Goal: Task Accomplishment & Management: Use online tool/utility

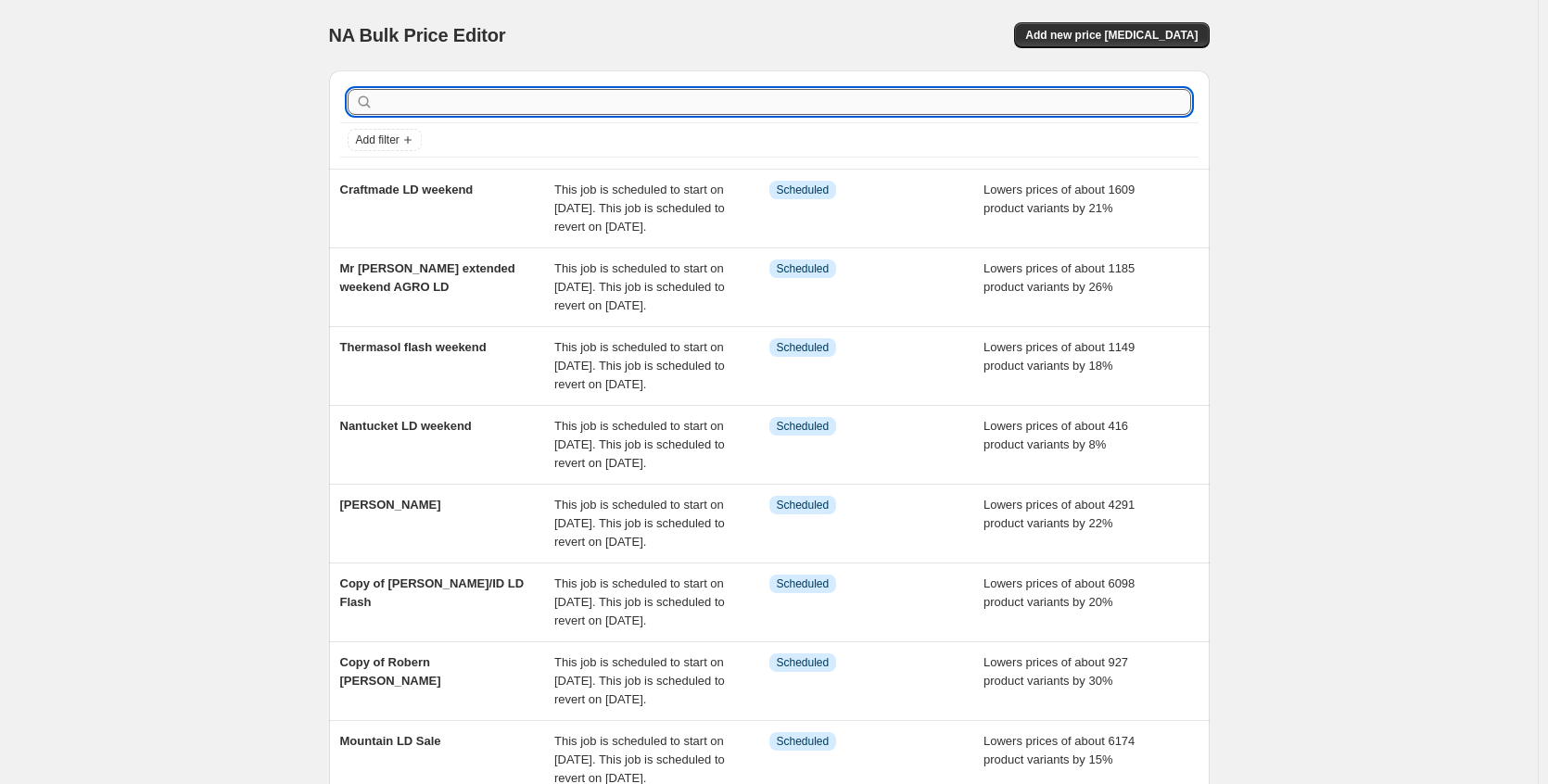
click at [915, 107] on input "text" at bounding box center [784, 102] width 814 height 26
type input "belw"
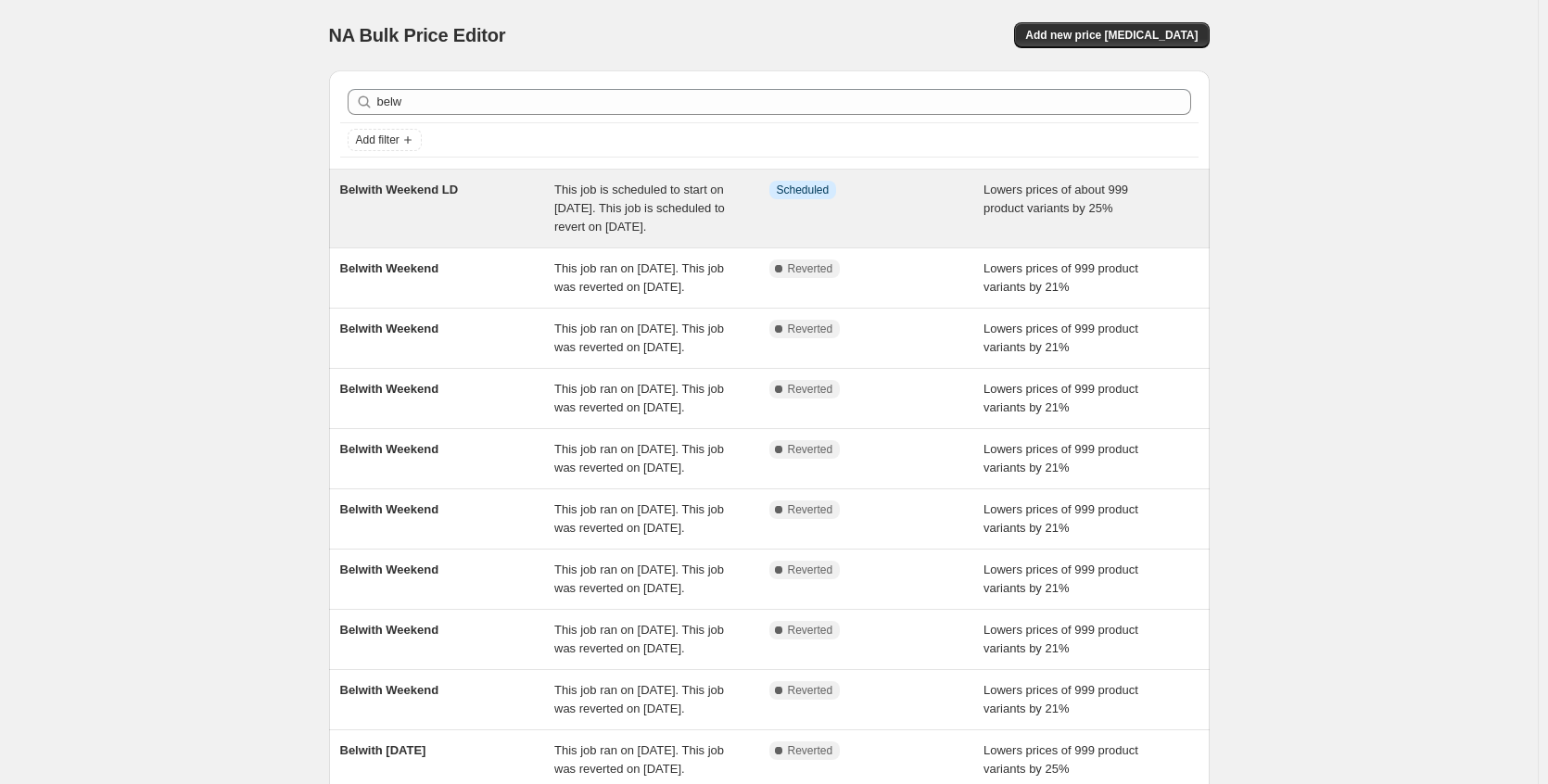
click at [673, 236] on div "This job is scheduled to start on [DATE]. This job is scheduled to revert on [D…" at bounding box center [661, 208] width 215 height 56
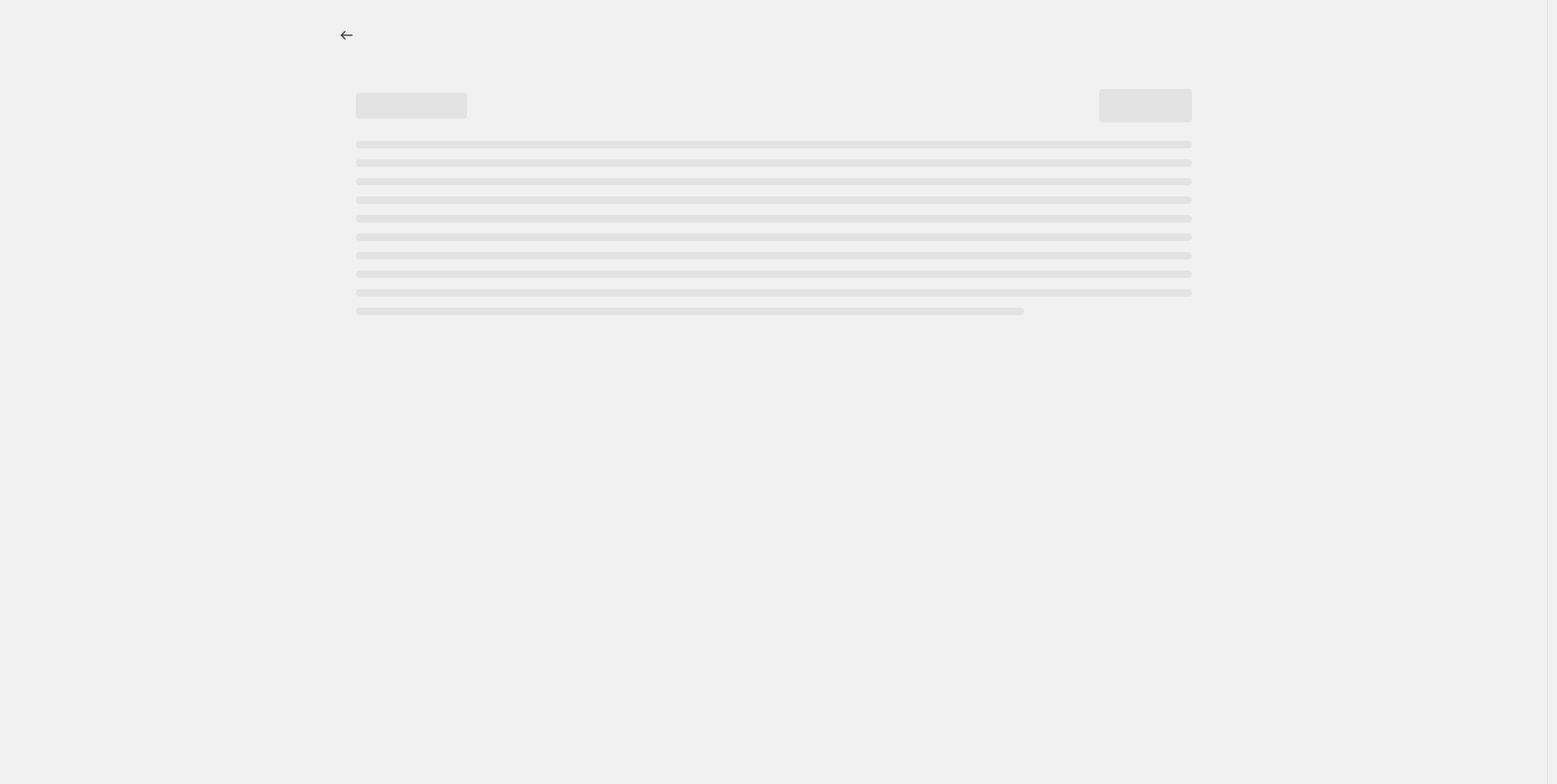
select select "percentage"
select select "no_change"
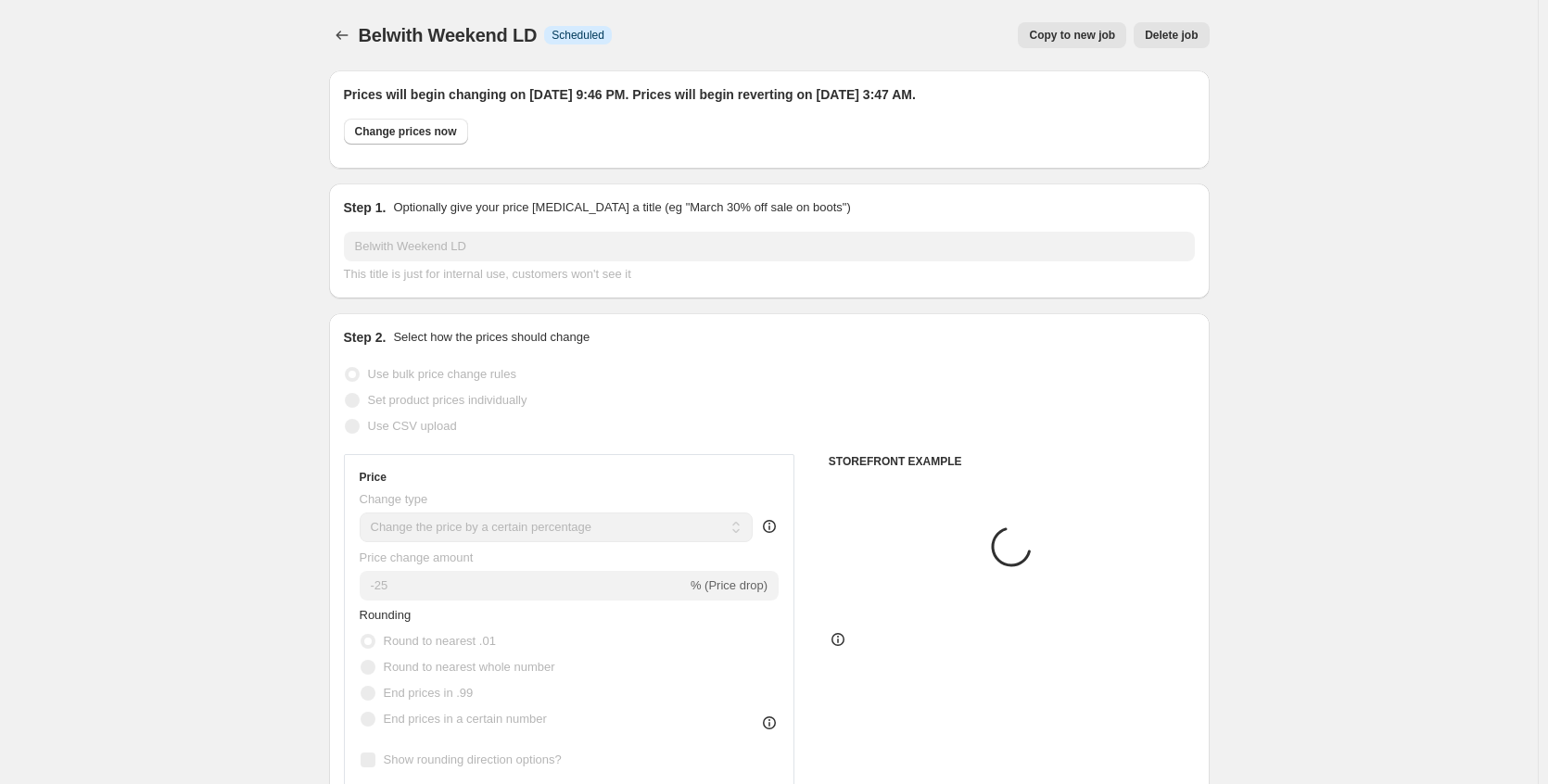
select select "collection"
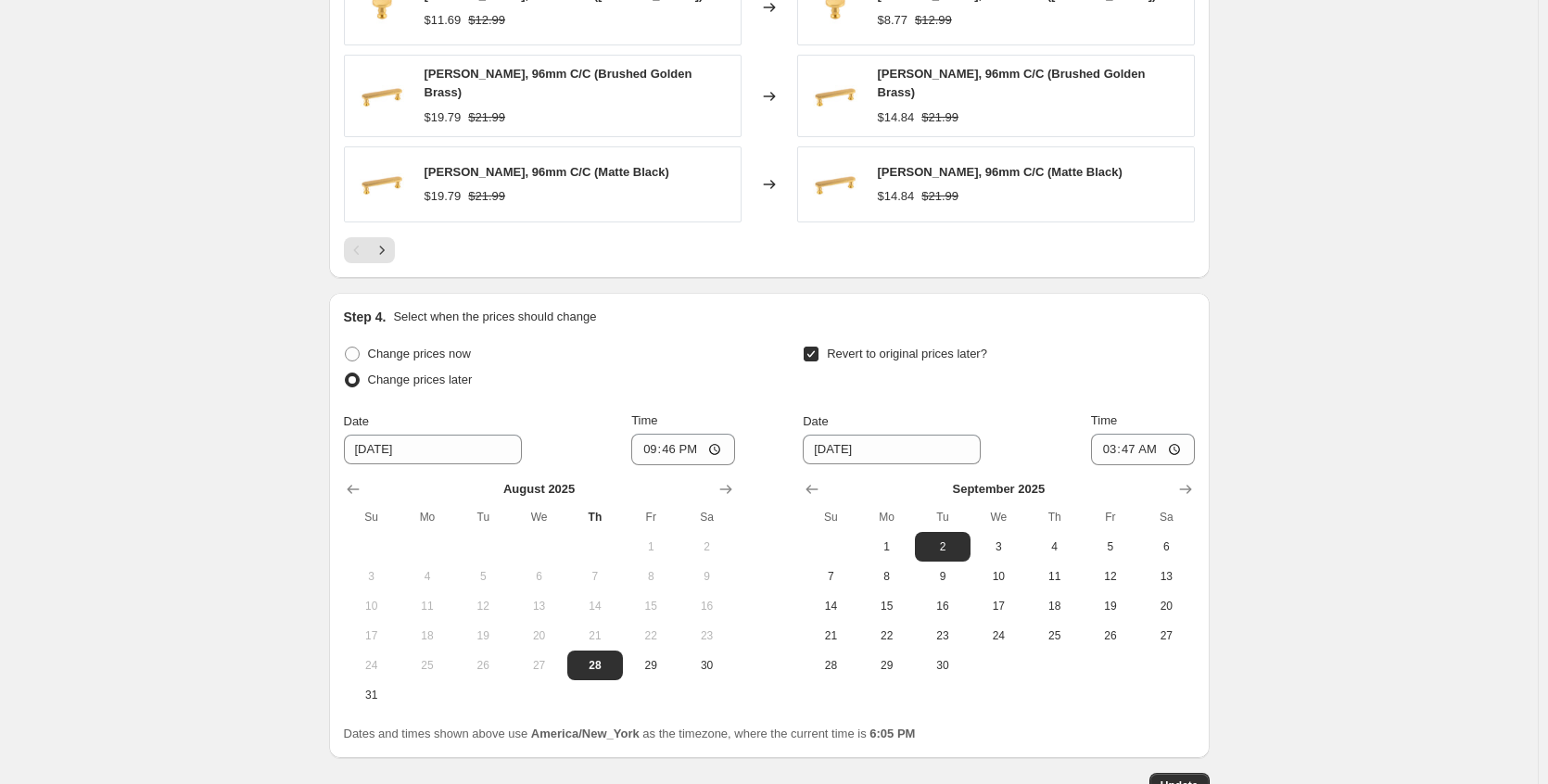
scroll to position [1760, 0]
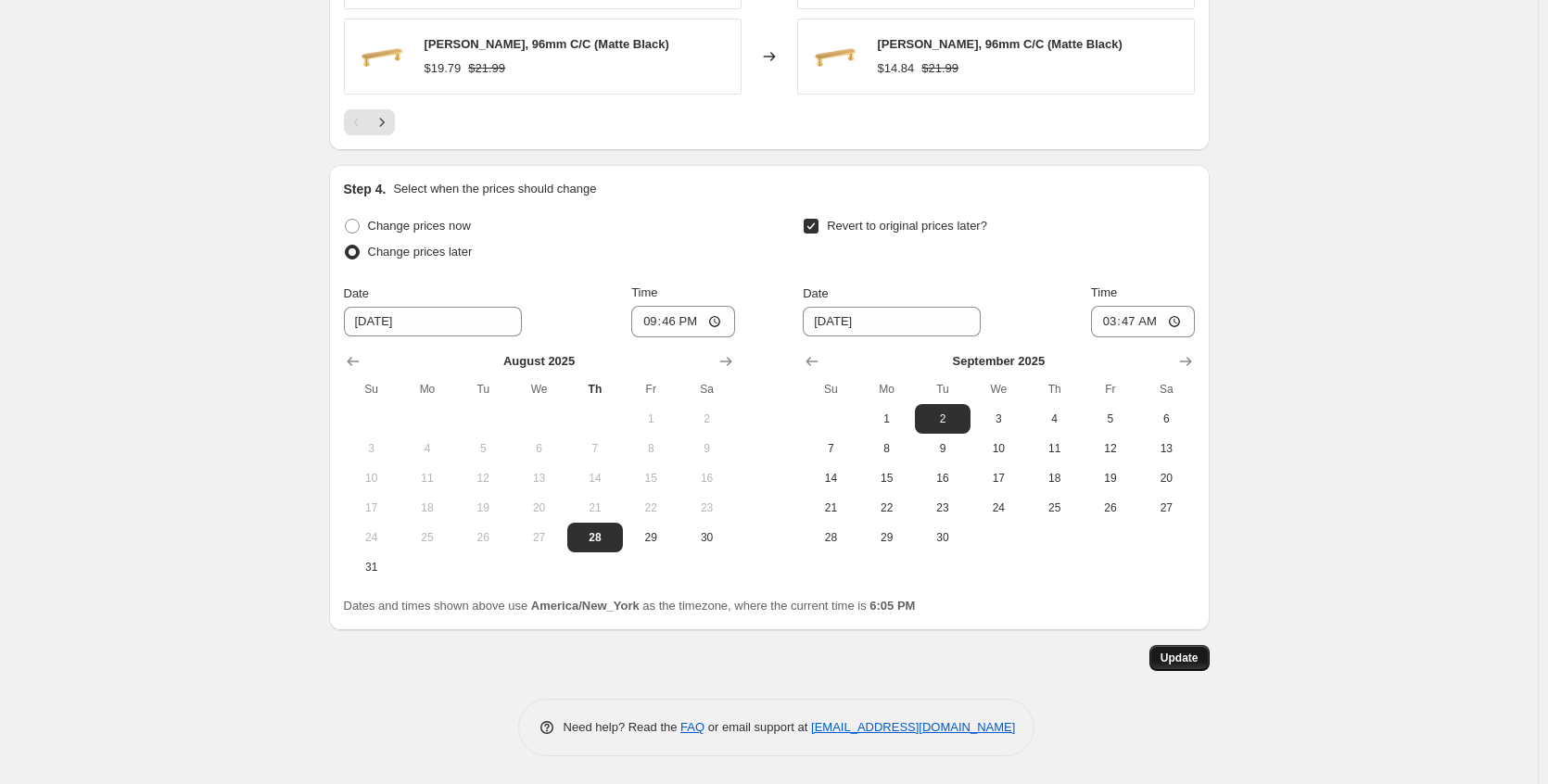
click at [1159, 670] on button "Update" at bounding box center [1179, 658] width 61 height 26
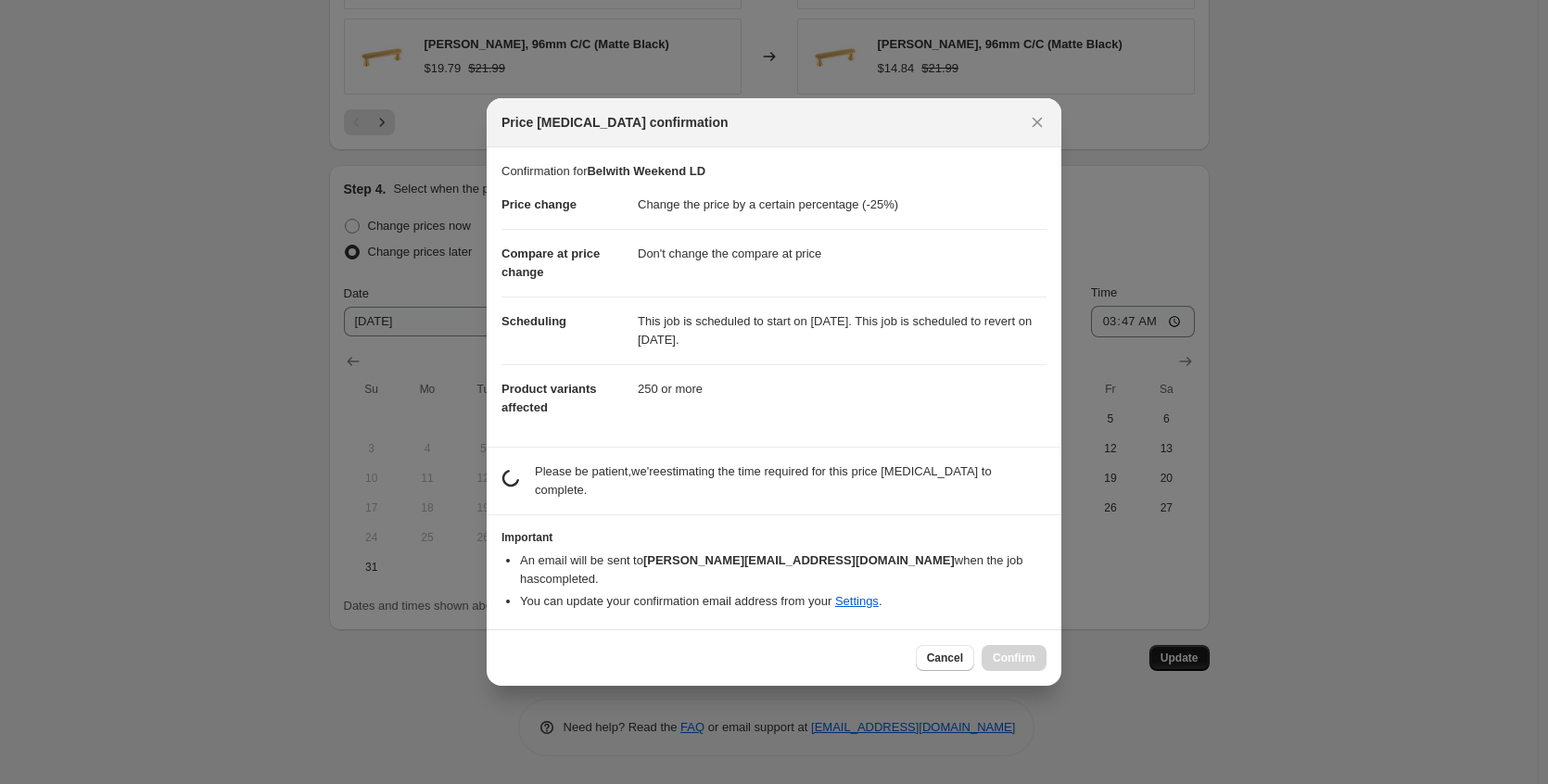
click at [1159, 670] on div at bounding box center [774, 392] width 1548 height 784
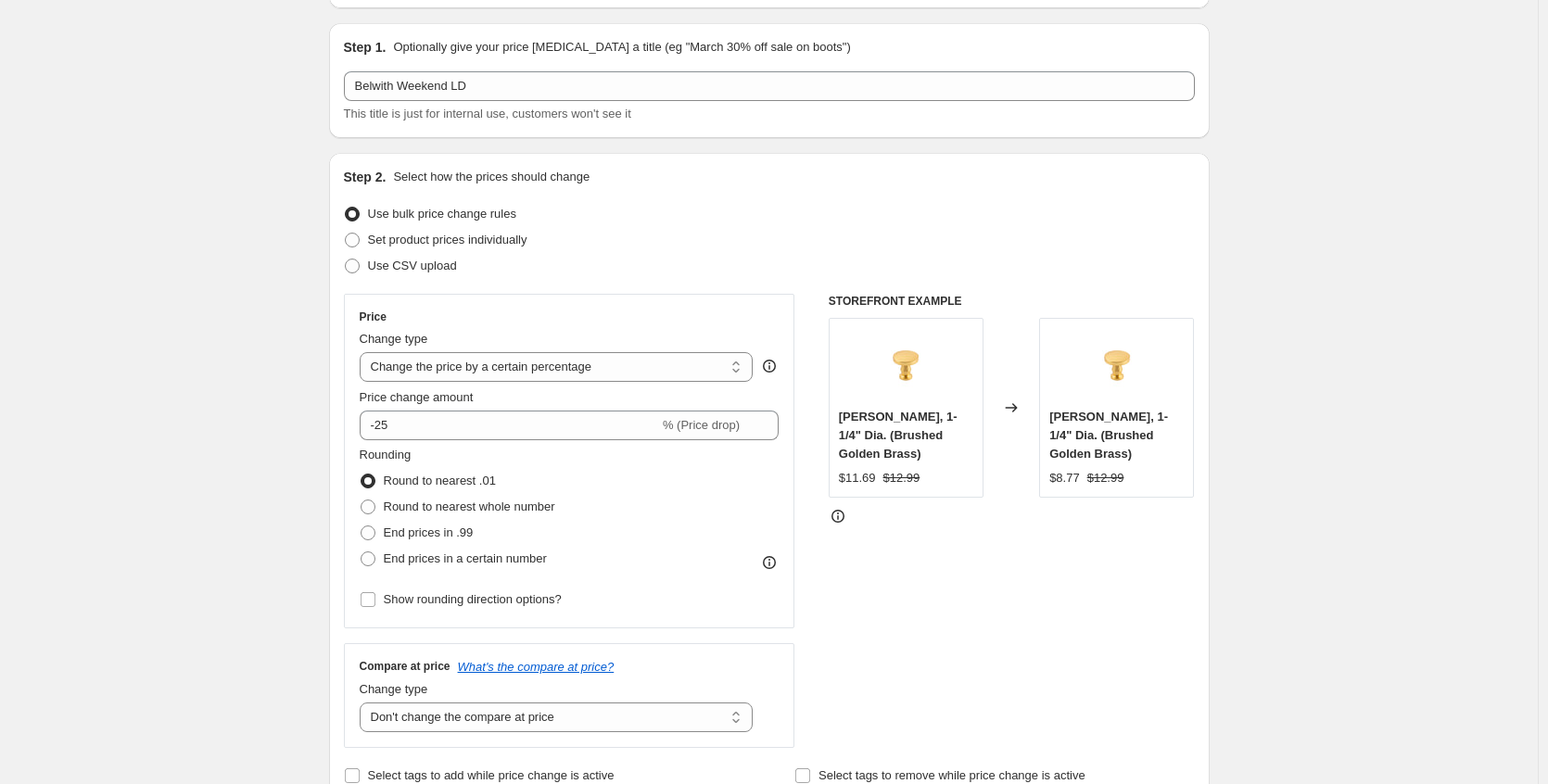
scroll to position [0, 0]
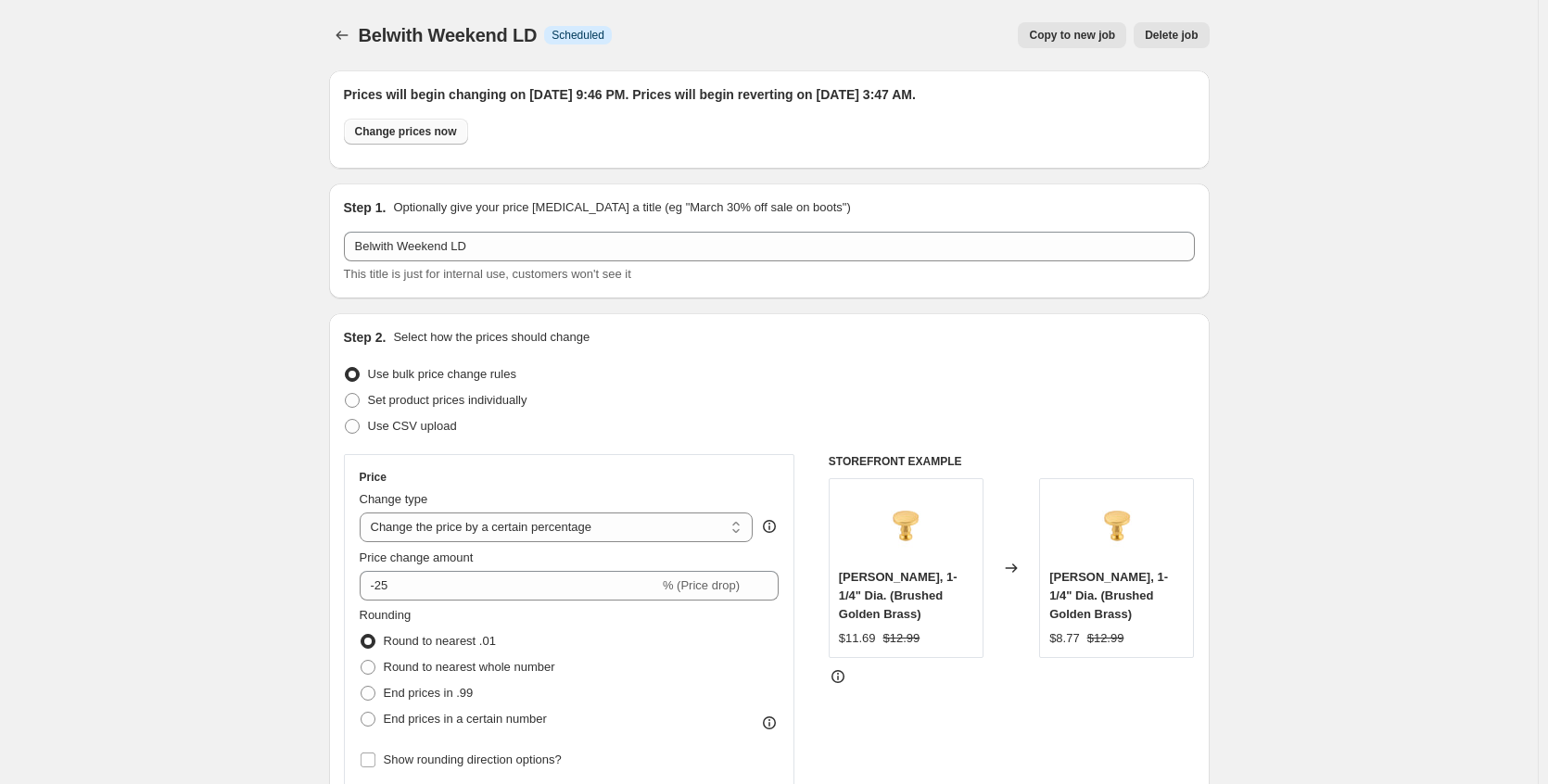
click at [457, 132] on span "Change prices now" at bounding box center [405, 131] width 102 height 15
radio input "true"
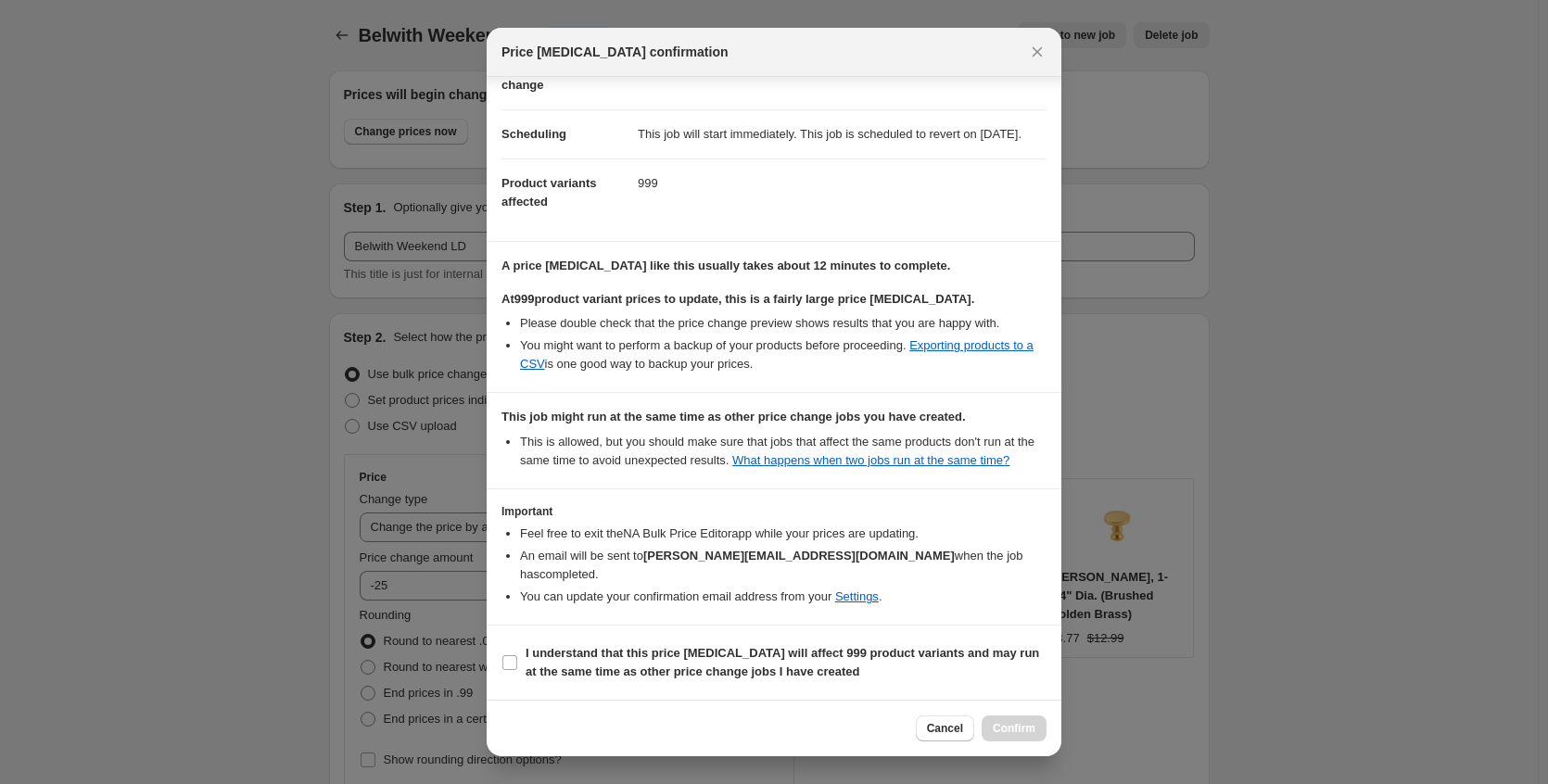
scroll to position [154, 0]
click at [700, 671] on b "I understand that this price [MEDICAL_DATA] will affect 999 product variants an…" at bounding box center [781, 662] width 513 height 33
click at [517, 670] on input "I understand that this price [MEDICAL_DATA] will affect 999 product variants an…" at bounding box center [509, 662] width 15 height 15
checkbox input "true"
click at [1013, 720] on button "Confirm" at bounding box center [1013, 728] width 65 height 26
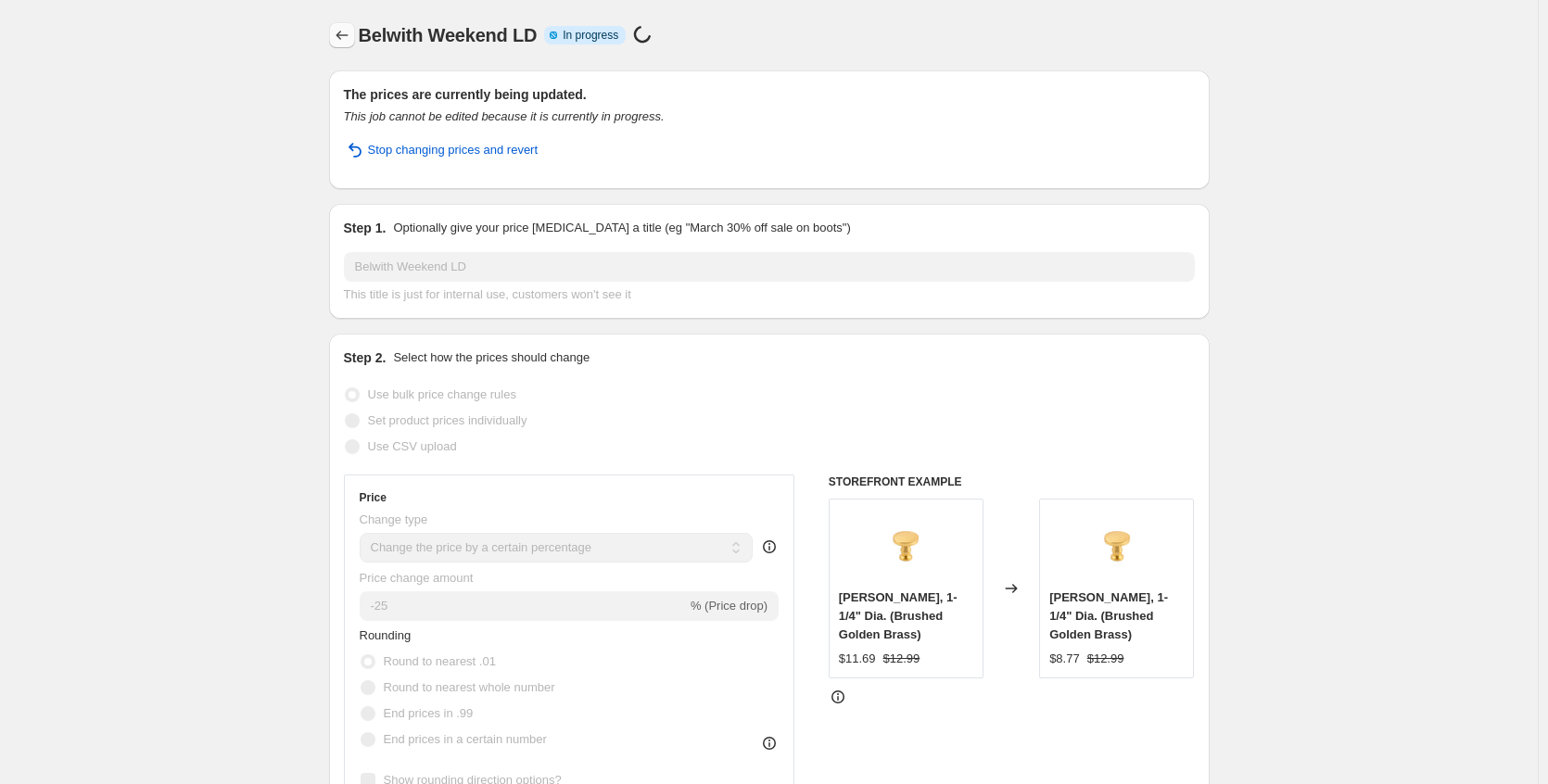
click at [343, 38] on icon "Price change jobs" at bounding box center [342, 35] width 12 height 9
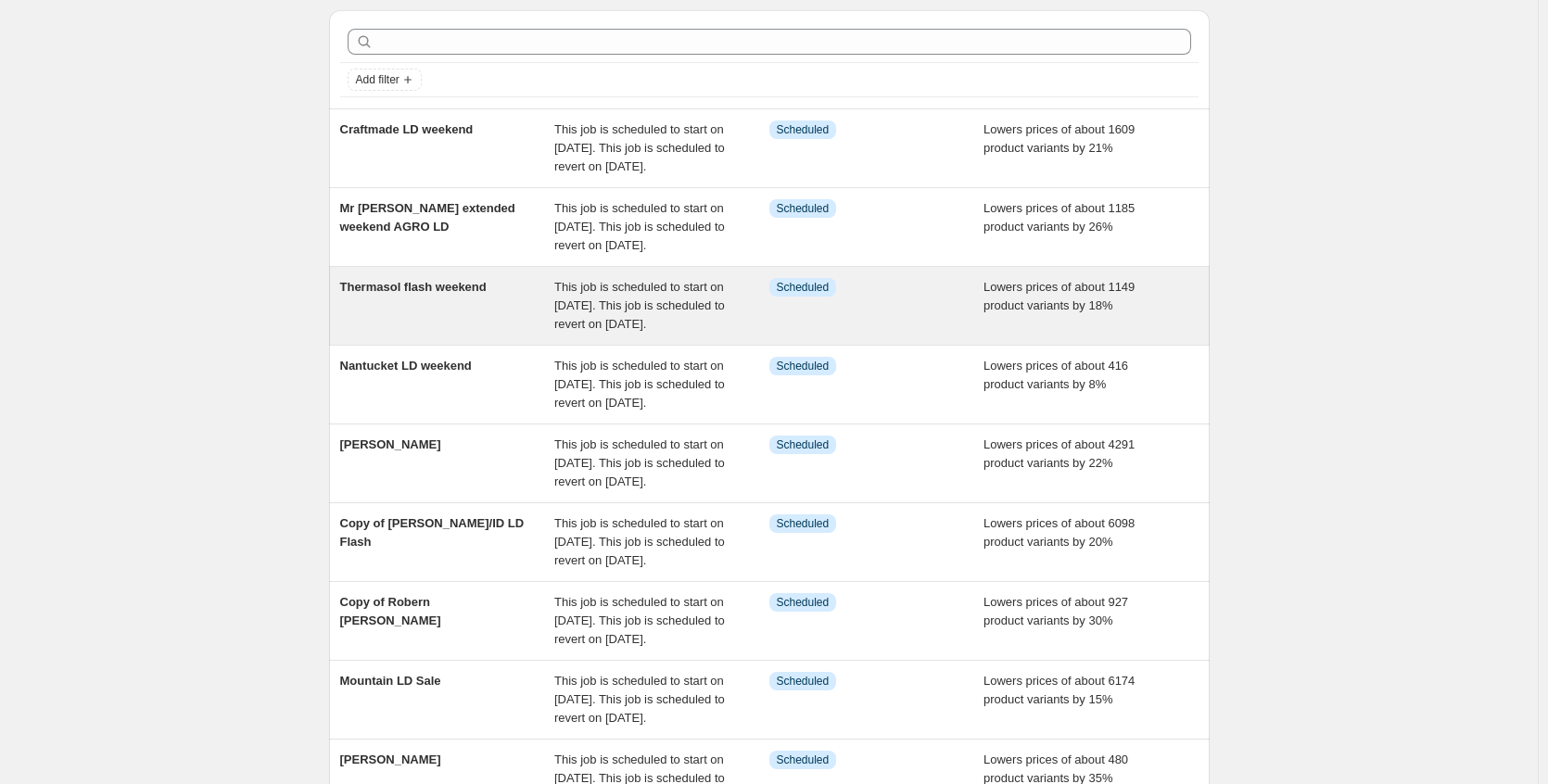
scroll to position [92, 0]
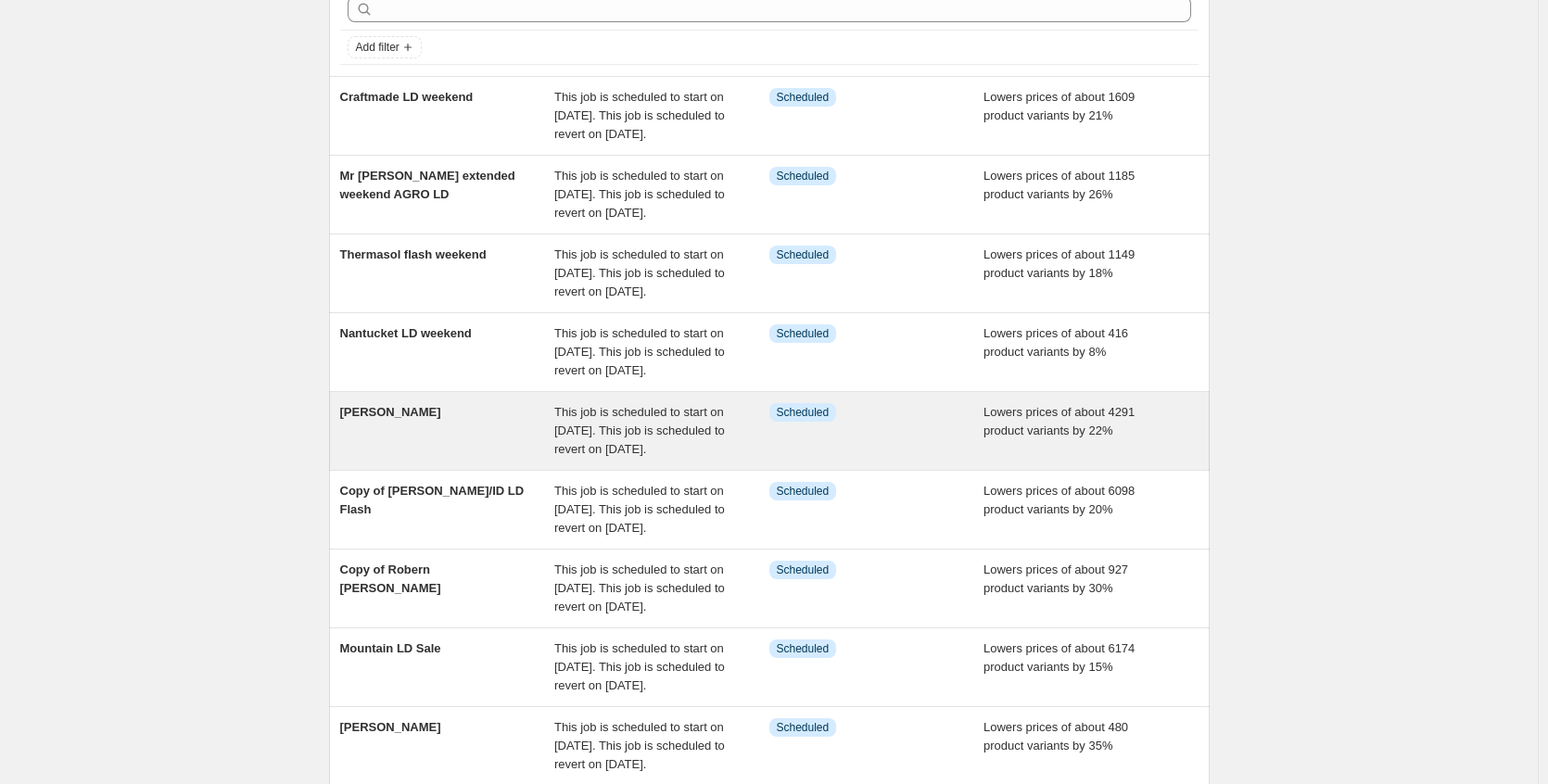
click at [490, 458] on div "[PERSON_NAME]" at bounding box center [448, 431] width 215 height 56
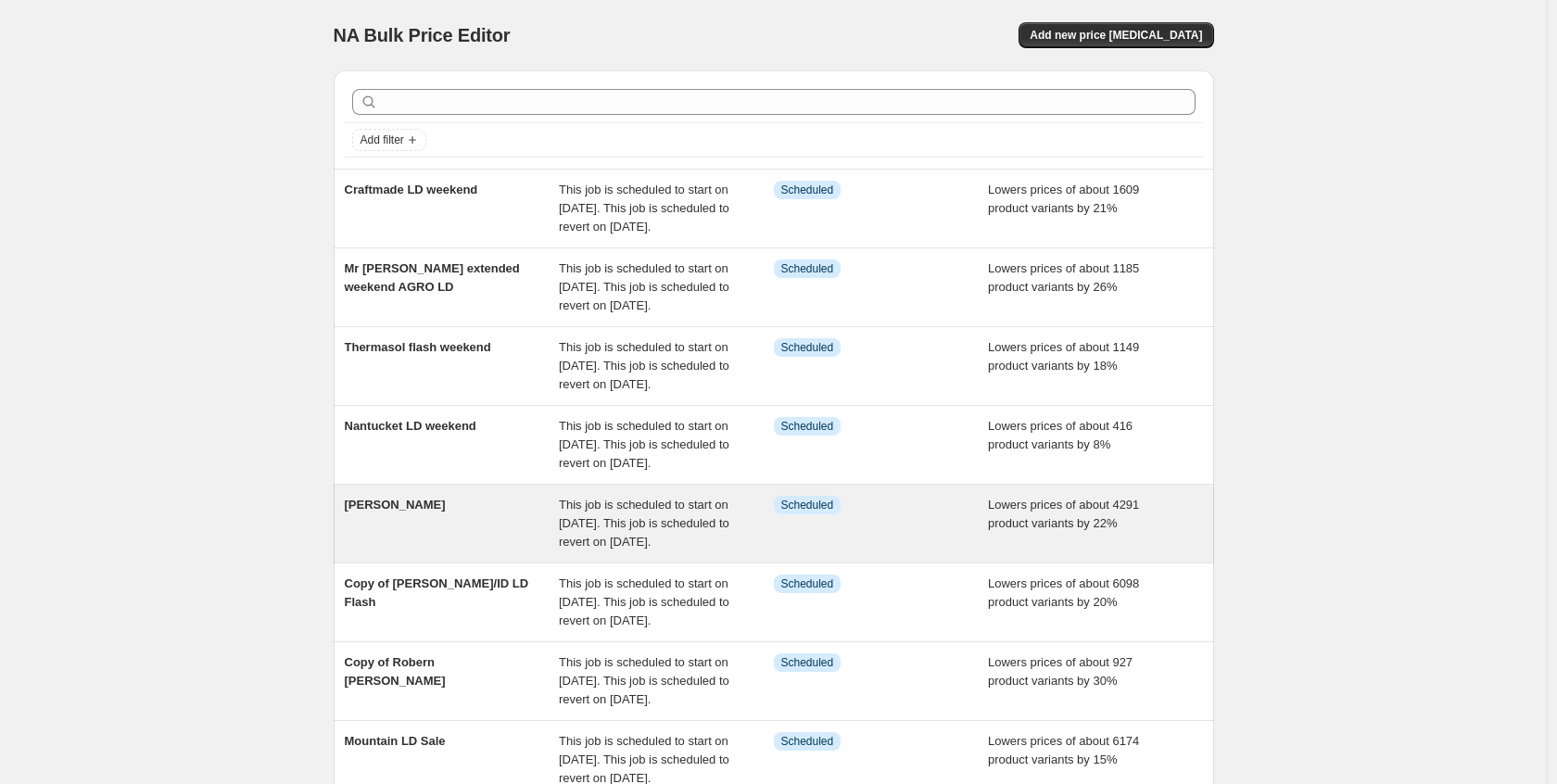
select select "percentage"
select select "no_change"
select select "collection"
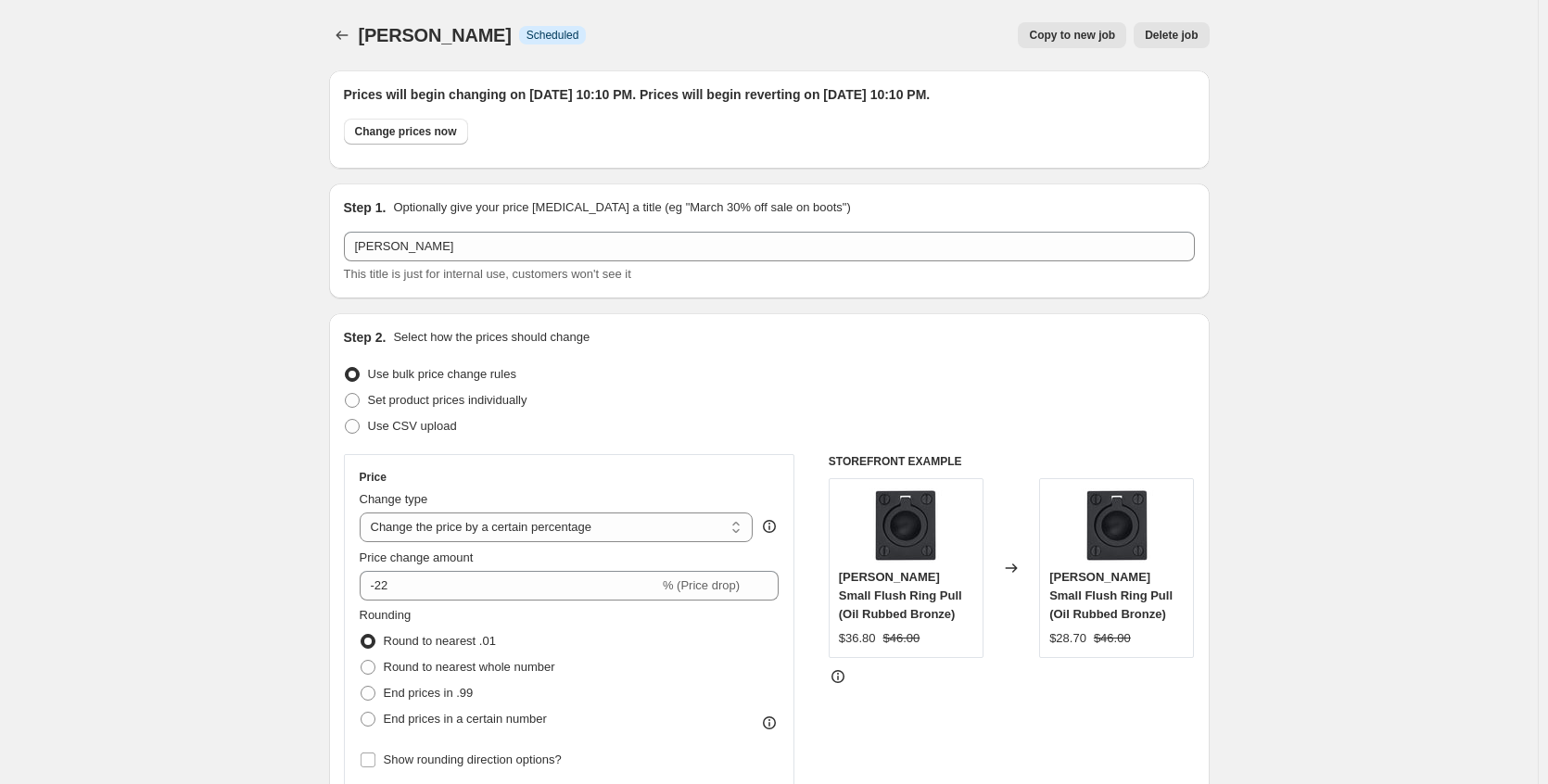
click at [1188, 44] on button "Delete job" at bounding box center [1172, 35] width 75 height 26
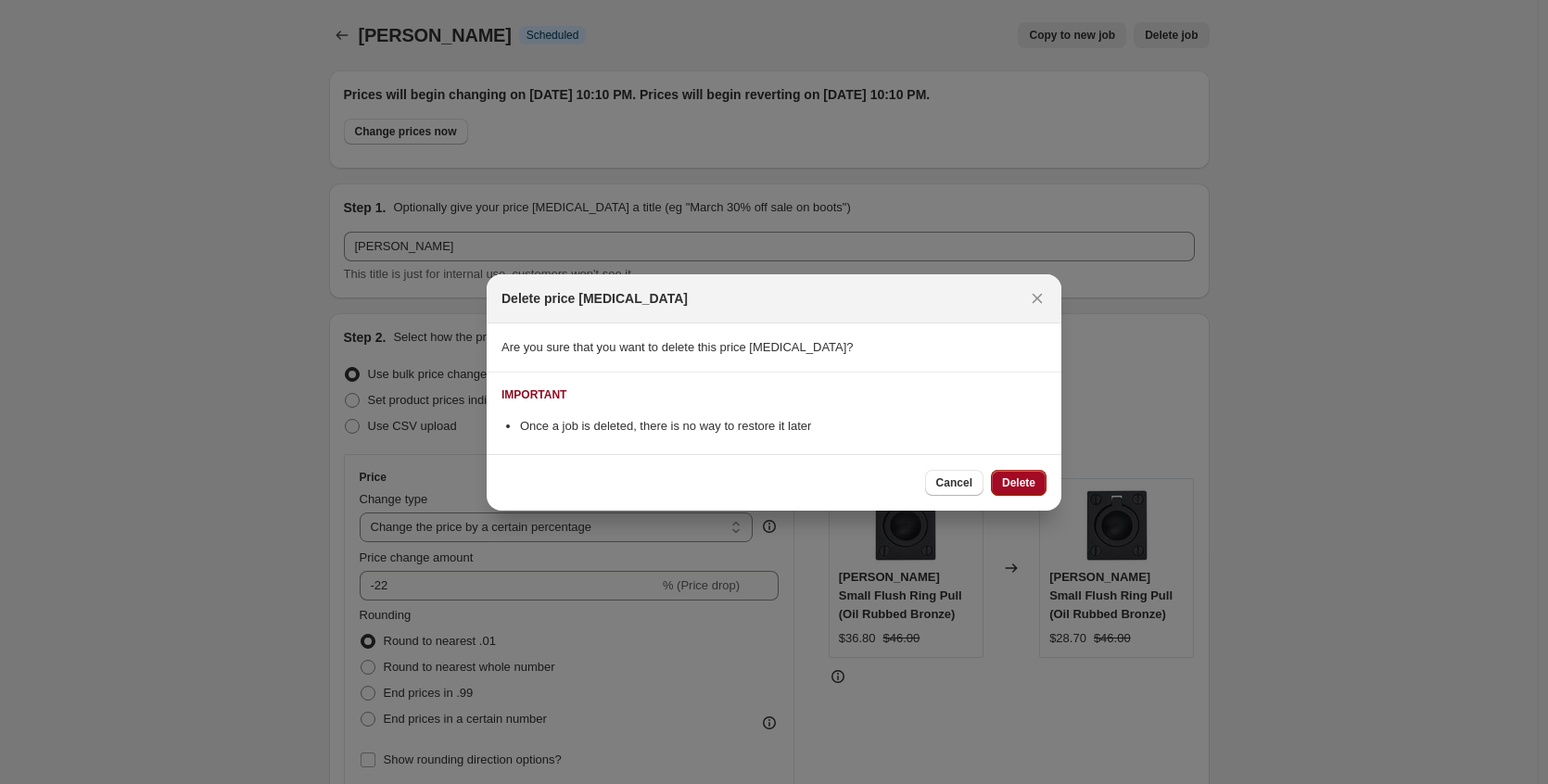
click at [1023, 486] on span "Delete" at bounding box center [1019, 482] width 34 height 15
